Goal: Complete application form: Complete application form

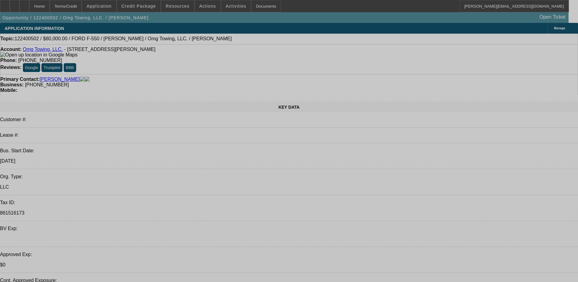
select select "0"
select select "2"
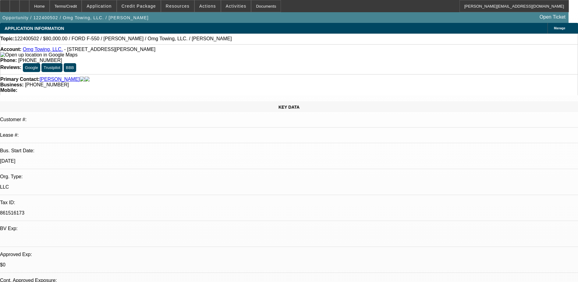
select select "2"
select select "0"
select select "6"
select select "0"
select select "2"
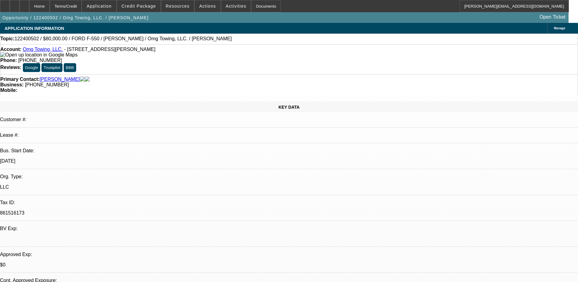
select select "2"
select select "0"
select select "6"
select select "0"
select select "2"
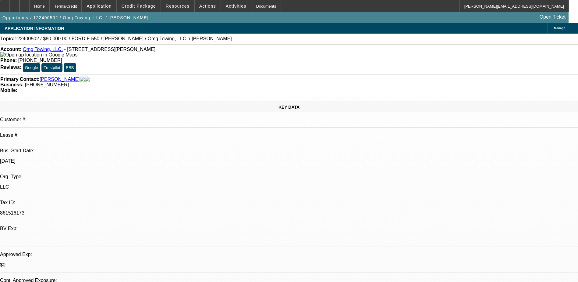
select select "2"
select select "0"
select select "6"
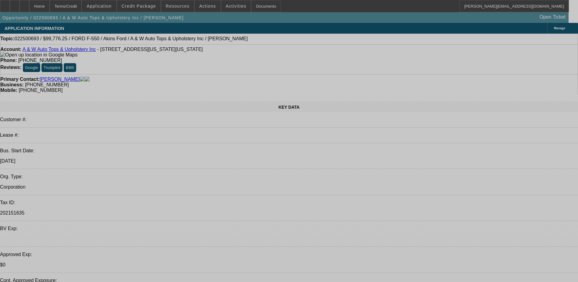
select select "0"
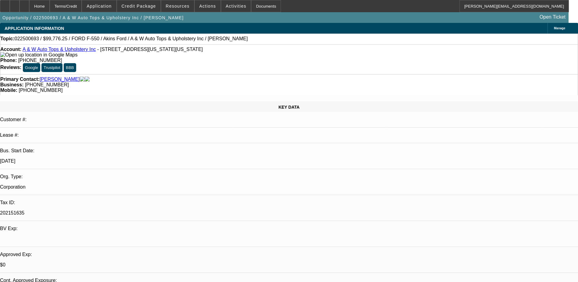
select select "0"
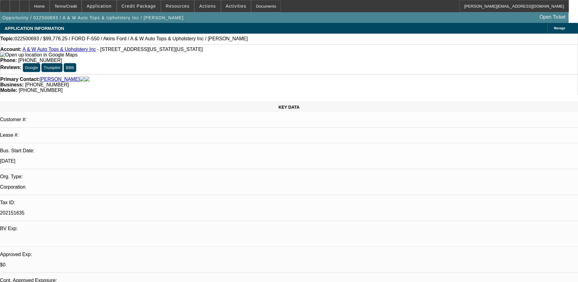
select select "0"
select select "1"
select select "2"
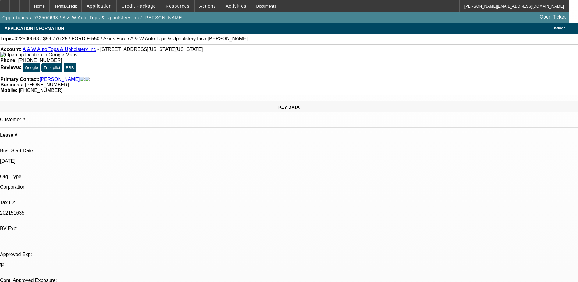
select select "6"
select select "1"
select select "2"
select select "6"
select select "1"
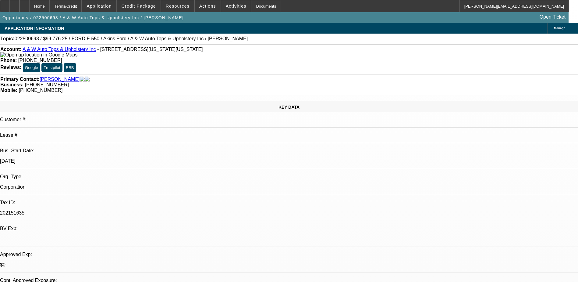
select select "1"
select select "6"
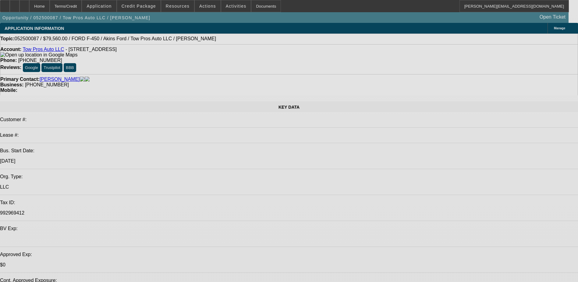
select select "0.15"
select select "2"
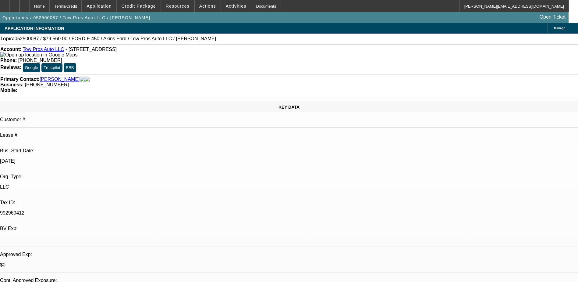
select select "0.1"
select select "0"
select select "0.1"
select select "0.15"
select select "2"
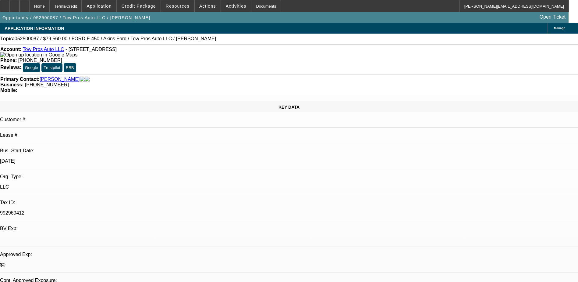
select select "0.1"
select select "0"
select select "2"
select select "0.1"
select select "0"
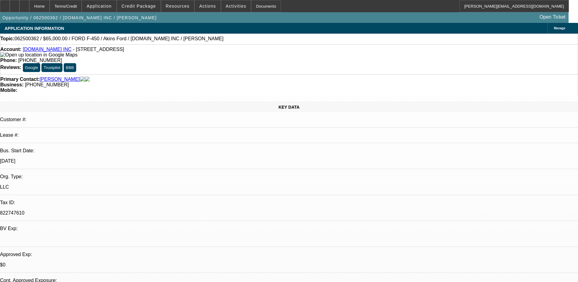
select select "0"
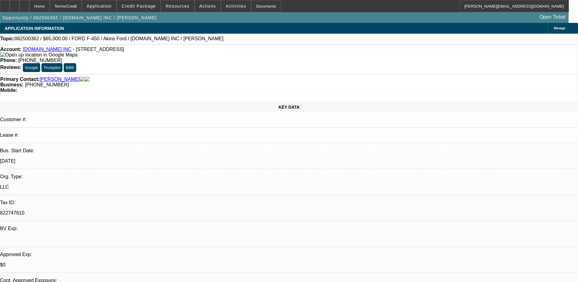
select select "0"
select select "1"
select select "2"
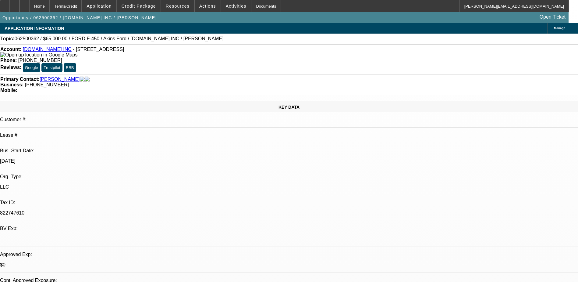
select select "4"
select select "1"
select select "6"
select select "1"
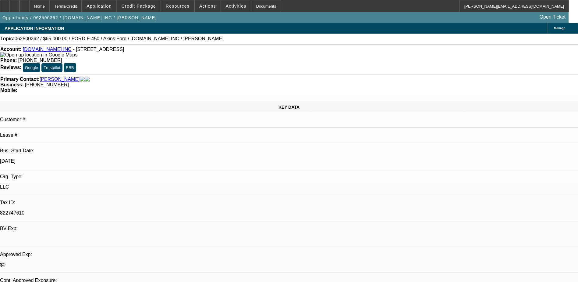
select select "1"
select select "6"
select select "1"
select select "6"
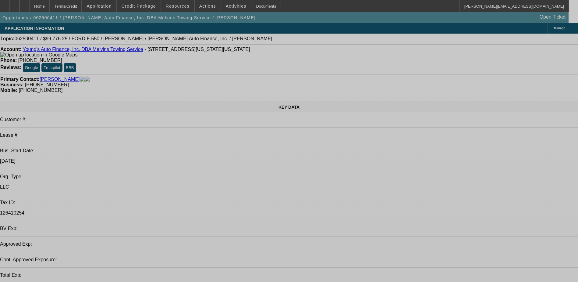
select select "0"
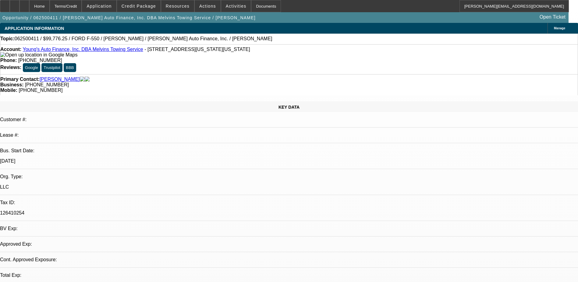
select select "0"
select select "6"
select select "0"
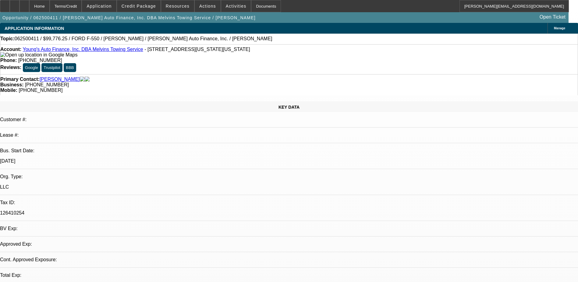
select select "0"
select select "6"
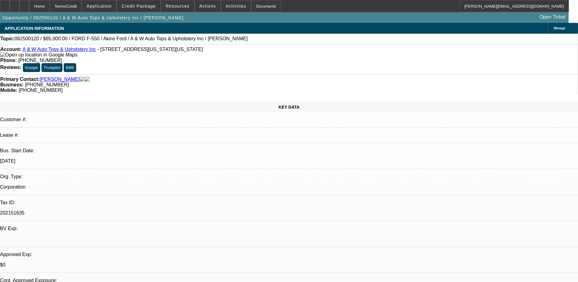
select select "0"
select select "2"
select select "0.1"
select select "0"
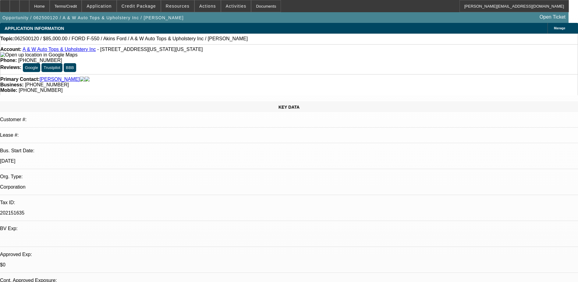
select select "0.1"
select select "0"
select select "0.1"
select select "0"
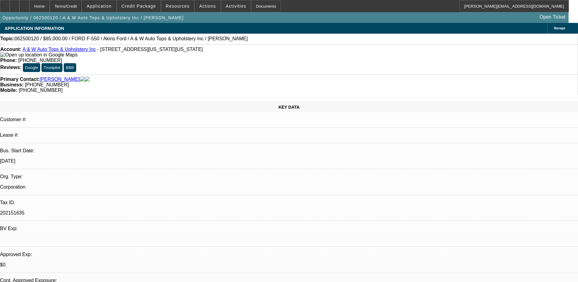
select select "2"
select select "0.1"
select select "1"
select select "2"
select select "4"
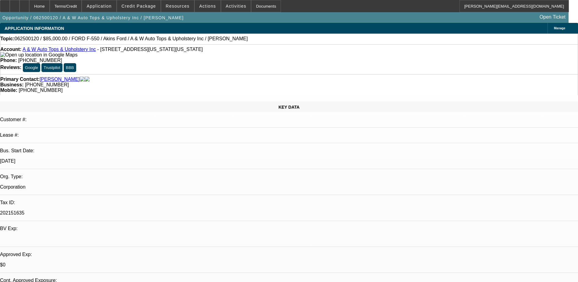
select select "1"
select select "2"
select select "4"
select select "1"
select select "2"
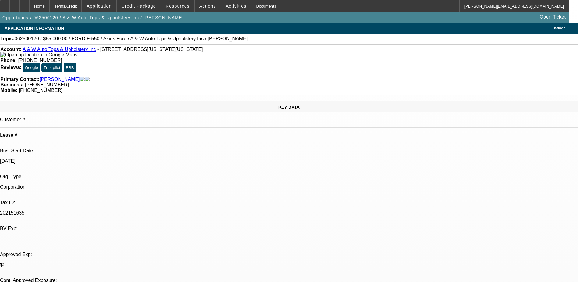
select select "4"
select select "1"
select select "2"
select select "4"
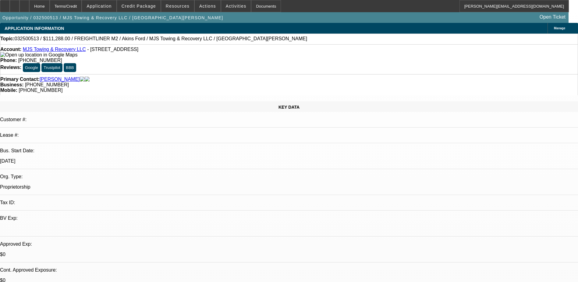
select select "0"
select select "2"
select select "0.1"
select select "0"
select select "2"
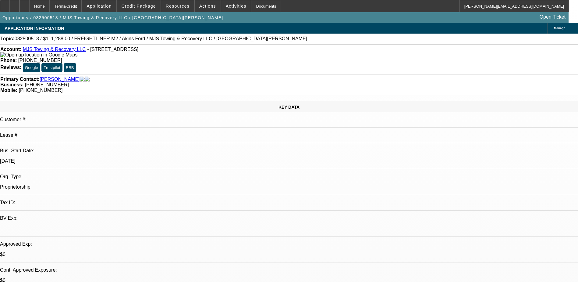
select select "0.1"
select select "0"
select select "2"
select select "0.1"
select select "0"
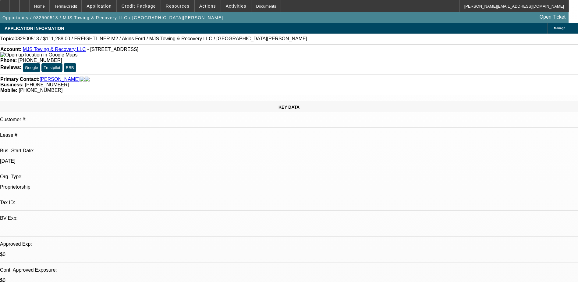
select select "2"
select select "0.1"
select select "1"
select select "2"
select select "4"
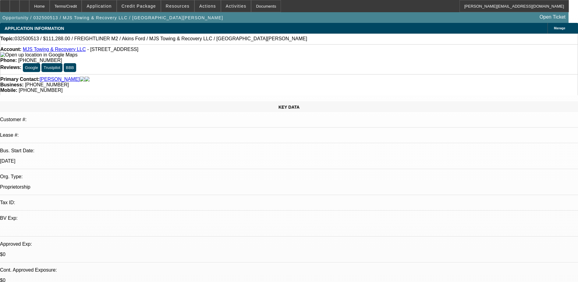
select select "1"
select select "2"
select select "4"
select select "1"
select select "2"
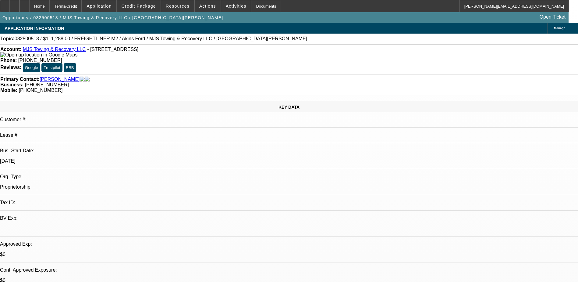
select select "4"
select select "1"
select select "2"
select select "4"
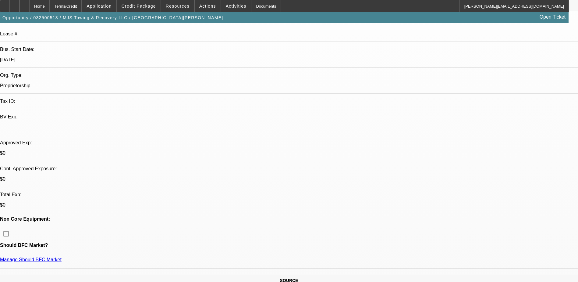
scroll to position [183, 0]
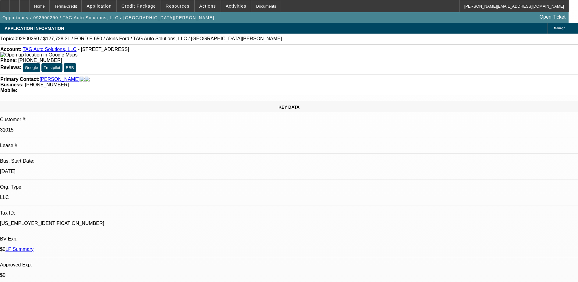
select select "0"
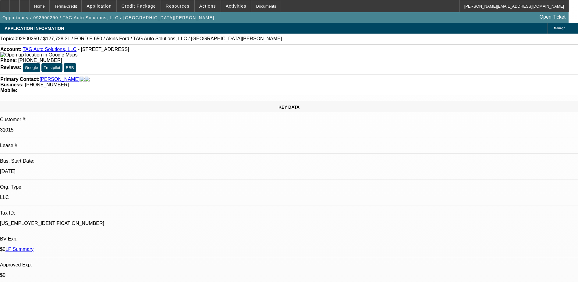
select select "0"
select select "1"
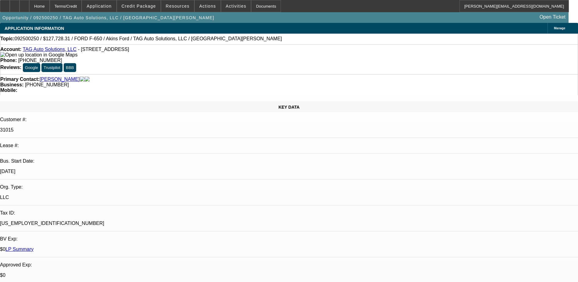
select select "2"
select select "6"
select select "1"
select select "2"
select select "6"
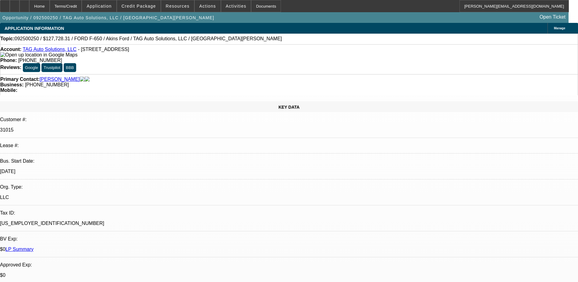
select select "1"
select select "2"
select select "6"
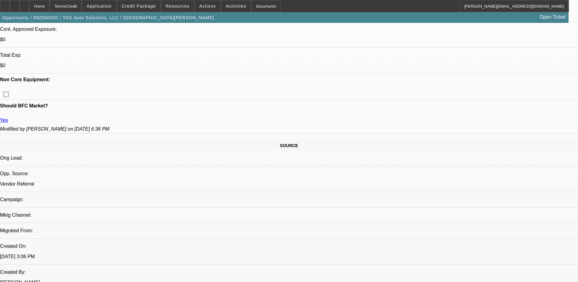
scroll to position [152, 0]
